Goal: Find specific page/section: Find specific page/section

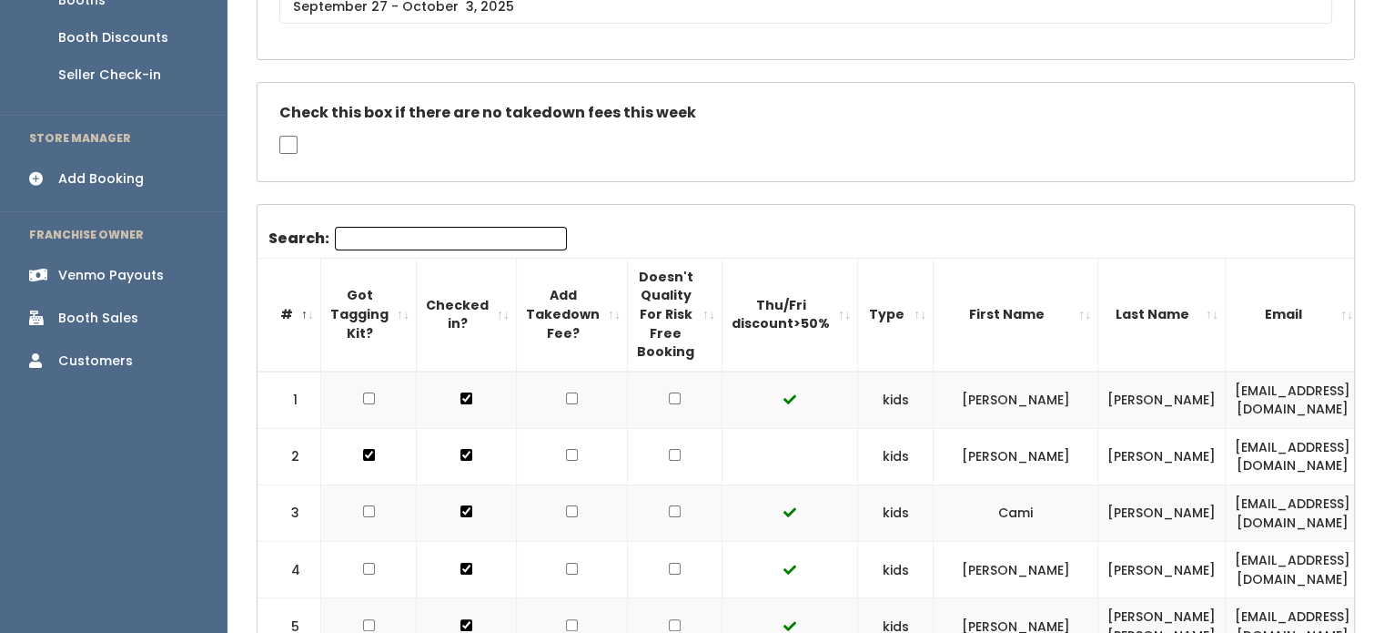
scroll to position [278, 0]
click at [69, 296] on link "Booth Sales" at bounding box center [114, 316] width 228 height 41
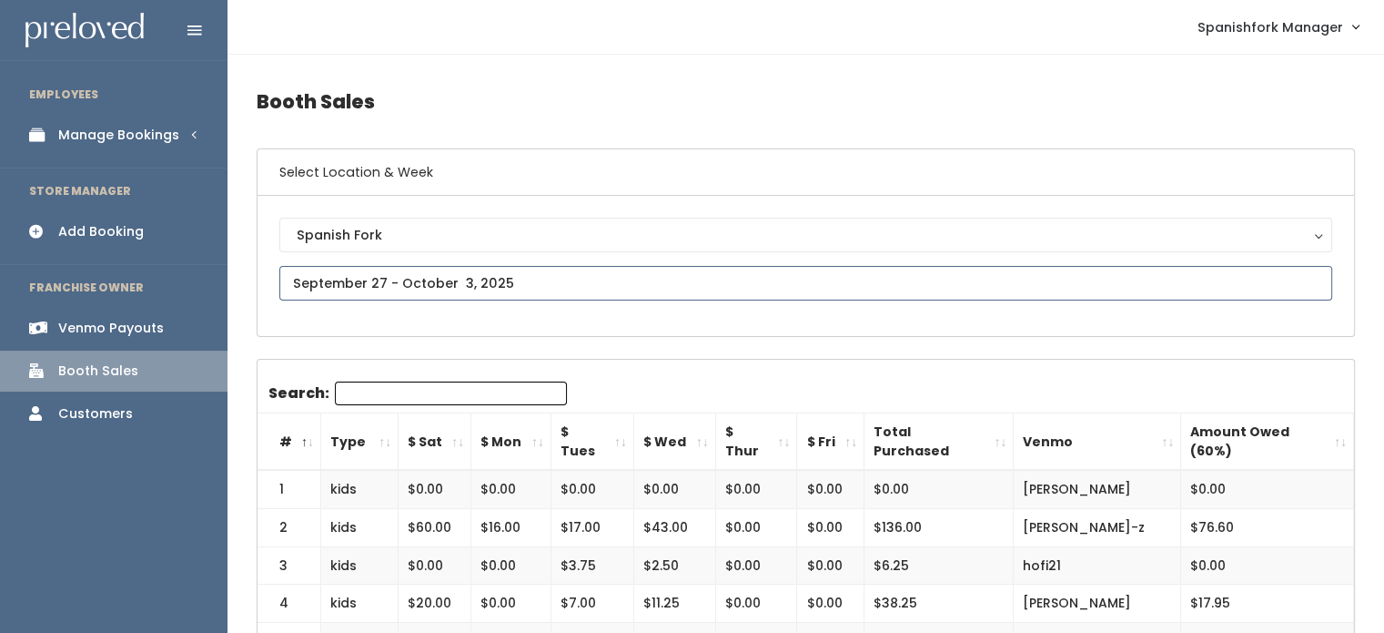
click at [573, 276] on input "text" at bounding box center [805, 283] width 1053 height 35
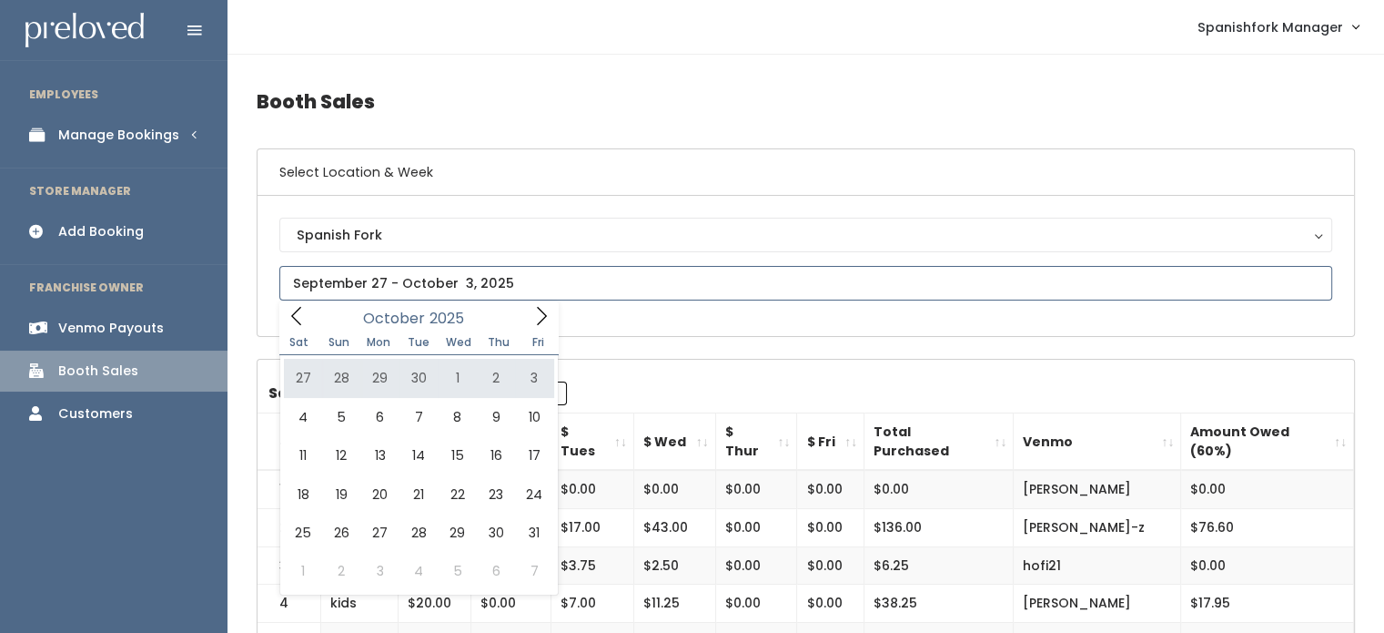
type input "September 27 to October 3"
